Goal: Communication & Community: Answer question/provide support

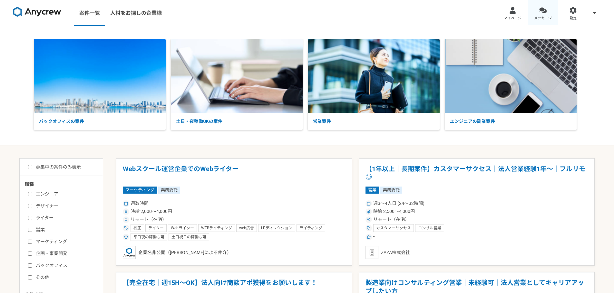
click at [539, 10] on div at bounding box center [542, 10] width 7 height 7
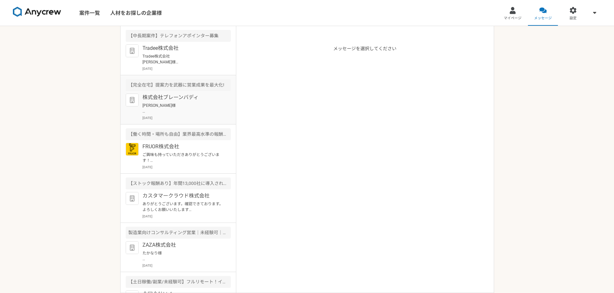
click at [193, 95] on p "株式会社ブレーンバディ" at bounding box center [182, 98] width 80 height 8
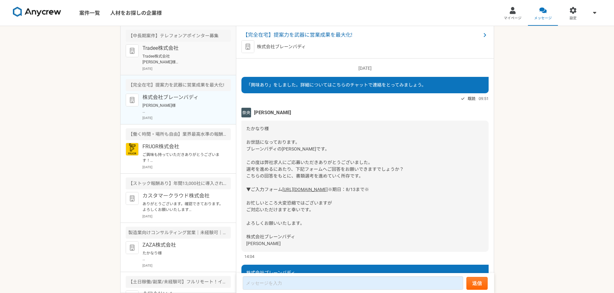
scroll to position [781, 0]
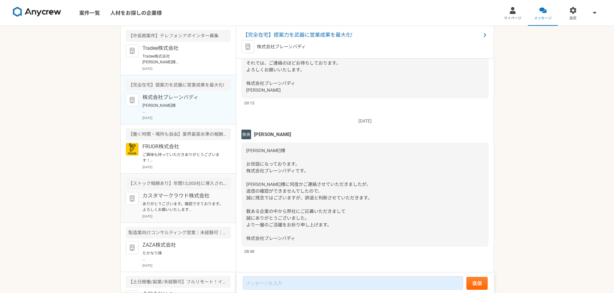
click at [191, 200] on p "カスタマークラウド株式会社" at bounding box center [182, 196] width 80 height 8
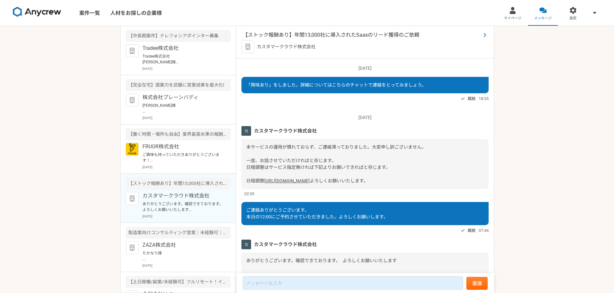
click at [313, 33] on span "【ストック報酬あり】年間13,000社に導入されたSaasのリード獲得のご依頼" at bounding box center [362, 35] width 238 height 8
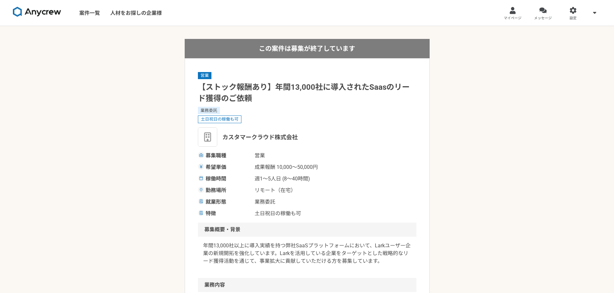
drag, startPoint x: 53, startPoint y: 0, endPoint x: 546, endPoint y: 19, distance: 493.2
click at [546, 19] on span "メッセージ" at bounding box center [543, 18] width 18 height 5
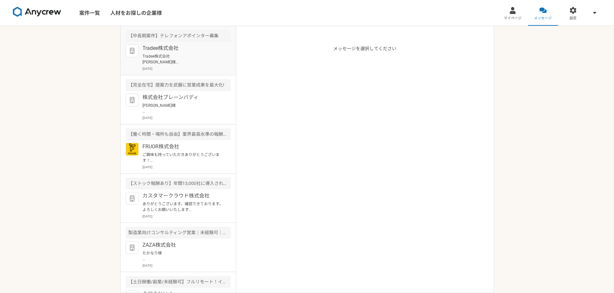
click at [170, 50] on p "Tradee株式会社" at bounding box center [182, 48] width 80 height 8
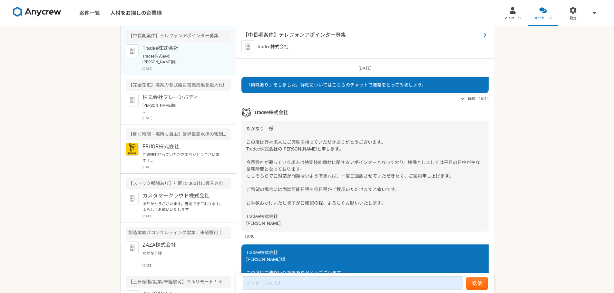
click at [287, 36] on span "【中長期案件】テレフォンアポインター募集" at bounding box center [362, 35] width 238 height 8
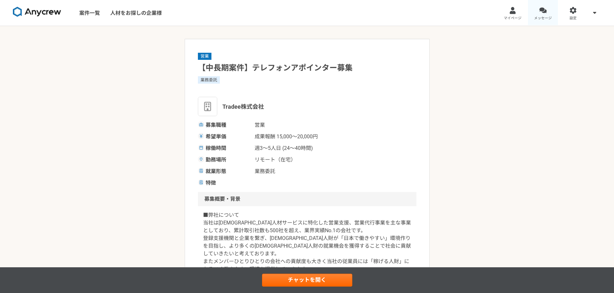
click at [538, 16] on span "メッセージ" at bounding box center [543, 18] width 18 height 5
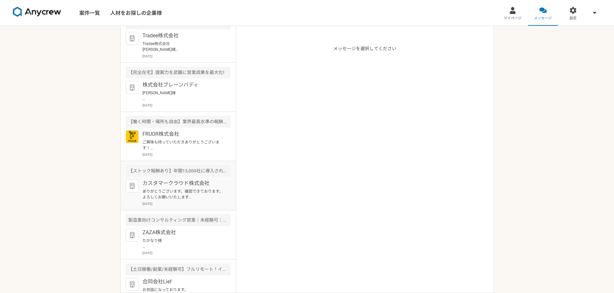
scroll to position [32, 0]
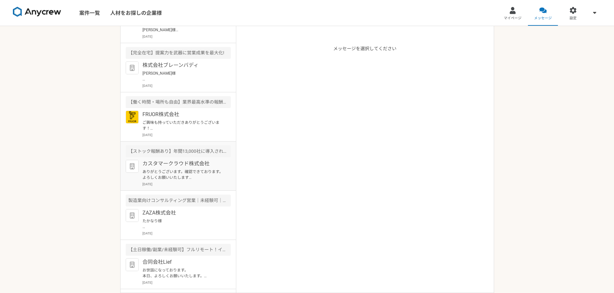
click at [195, 168] on div "カスタマークラウド株式会社 ありがとうございます。確認できております。　よろしくお願いいたします [PERSON_NAME]旗があなたを Lark ビデオ会議…" at bounding box center [186, 173] width 88 height 27
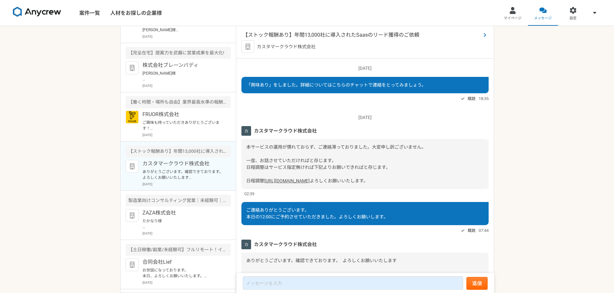
click at [327, 34] on span "【ストック報酬あり】年間13,000社に導入されたSaasのリード獲得のご依頼" at bounding box center [362, 35] width 238 height 8
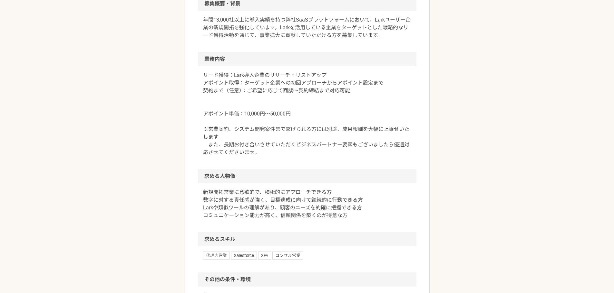
scroll to position [225, 0]
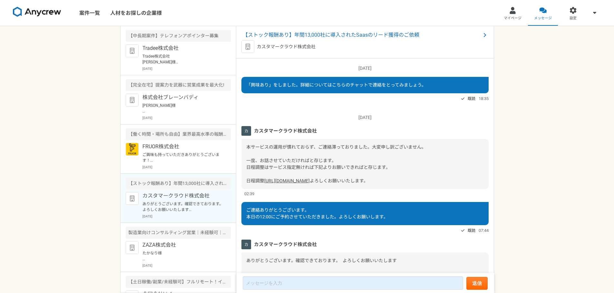
scroll to position [90, 0]
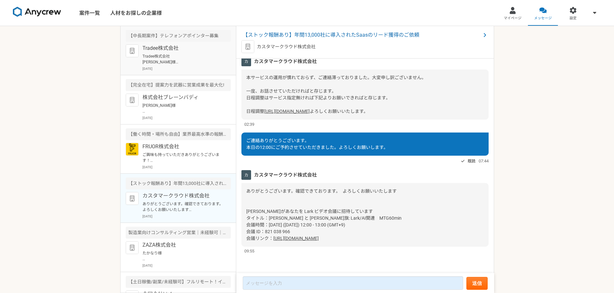
click at [195, 59] on p "Tradee株式会社 [PERSON_NAME]様 お世話になっております。 [PERSON_NAME]です。 リンクの共有ありがとうございます。 当日は何卒…" at bounding box center [182, 59] width 80 height 12
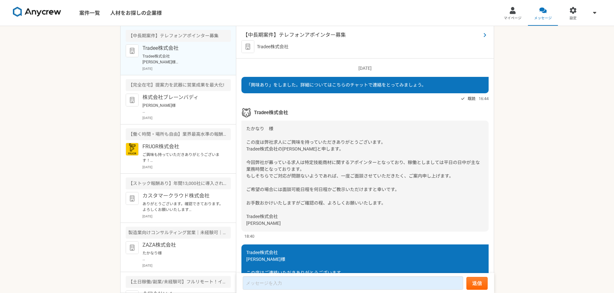
click at [299, 34] on span "【中長期案件】テレフォンアポインター募集" at bounding box center [362, 35] width 238 height 8
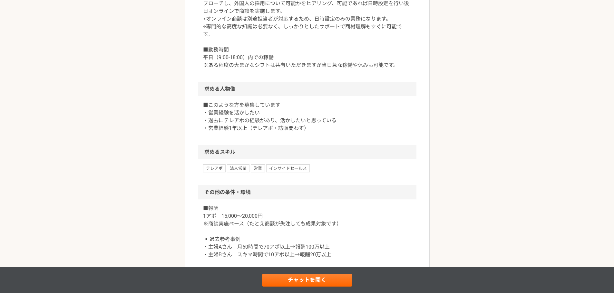
scroll to position [483, 0]
